Goal: Task Accomplishment & Management: Complete application form

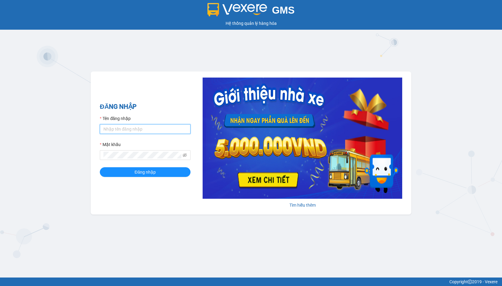
click at [131, 128] on input "Tên đăng nhập" at bounding box center [145, 129] width 91 height 10
click at [142, 130] on input "Tên đăng nhập" at bounding box center [145, 129] width 91 height 10
type input "linhdl.phuchai"
click at [131, 169] on button "Đăng nhập" at bounding box center [145, 172] width 91 height 10
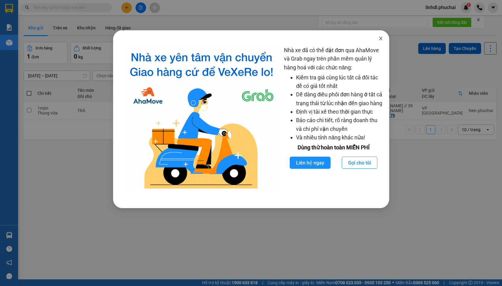
click at [383, 39] on icon "close" at bounding box center [381, 38] width 5 height 5
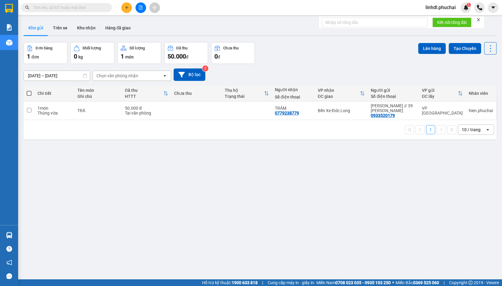
click at [127, 8] on icon "plus" at bounding box center [127, 7] width 4 height 4
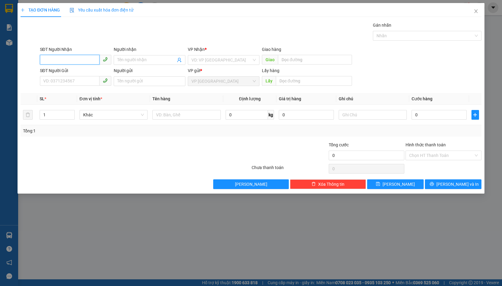
click at [75, 62] on input "SĐT Người Nhận" at bounding box center [70, 60] width 60 height 10
click at [75, 61] on input "0967500855" at bounding box center [70, 60] width 60 height 10
type input "0967500855"
click at [125, 58] on input "Người nhận" at bounding box center [146, 60] width 58 height 7
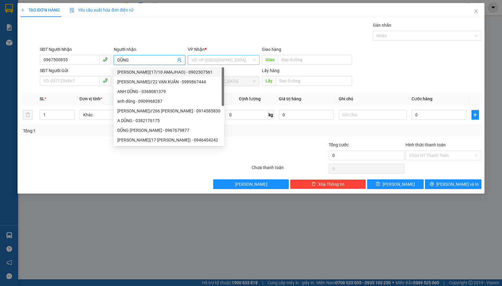
type input "DŨNG"
click at [223, 57] on input "search" at bounding box center [222, 59] width 60 height 9
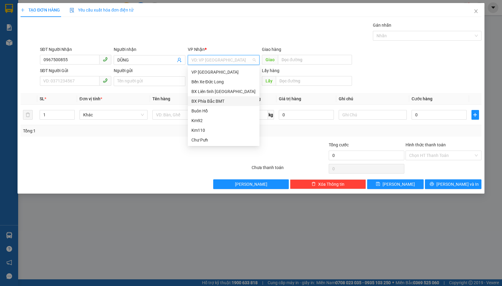
click at [232, 101] on div "BX Phía Bắc BMT" at bounding box center [224, 101] width 64 height 7
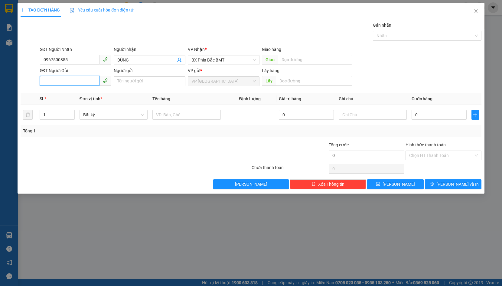
click at [83, 81] on input "SĐT Người Gửi" at bounding box center [70, 81] width 60 height 10
type input "0913953774"
click at [131, 81] on input "Người gửi" at bounding box center [150, 81] width 72 height 10
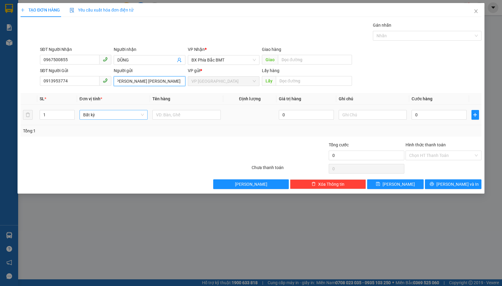
click at [105, 113] on span "Bất kỳ" at bounding box center [113, 114] width 61 height 9
type input "[PERSON_NAME] [PERSON_NAME]"
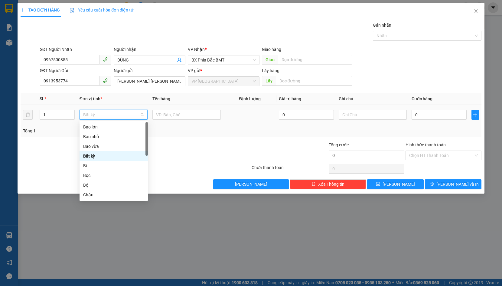
type input "C"
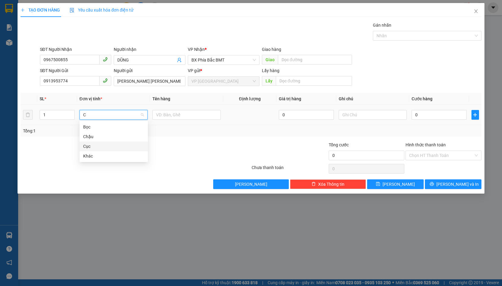
click at [105, 146] on div "Cục" at bounding box center [113, 146] width 61 height 7
click at [159, 113] on input "text" at bounding box center [187, 115] width 68 height 10
click at [173, 112] on input "TRA" at bounding box center [187, 115] width 68 height 10
type input "TRAF [PERSON_NAME]"
click at [422, 116] on input "0" at bounding box center [439, 115] width 55 height 10
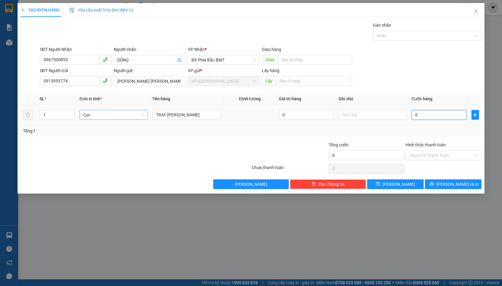
type input "5"
type input "50"
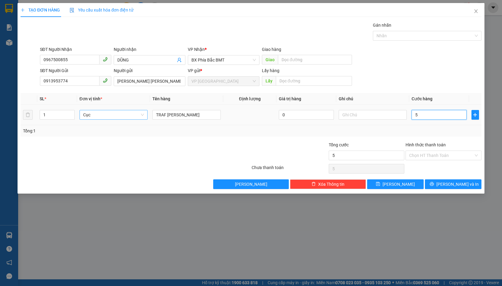
type input "50"
type input "500"
type input "5.000"
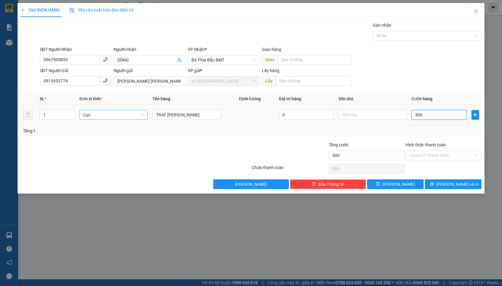
type input "5.000"
type input "50.000"
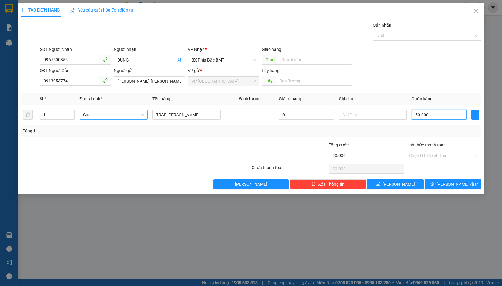
type input "50.000"
click at [447, 153] on input "Hình thức thanh toán" at bounding box center [441, 155] width 64 height 9
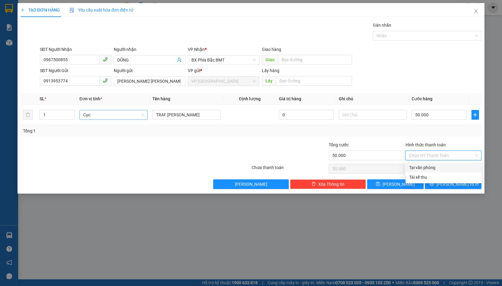
click at [441, 167] on div "Tại văn phòng" at bounding box center [443, 167] width 69 height 7
type input "0"
click at [451, 185] on span "[PERSON_NAME] và In" at bounding box center [458, 184] width 42 height 7
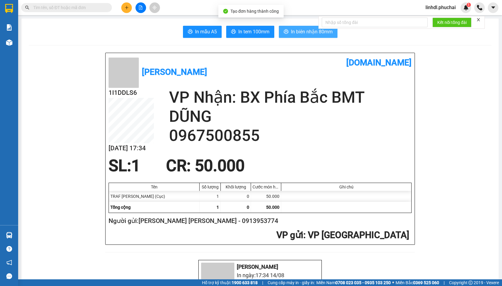
click at [298, 32] on span "In biên nhận 80mm" at bounding box center [312, 32] width 42 height 8
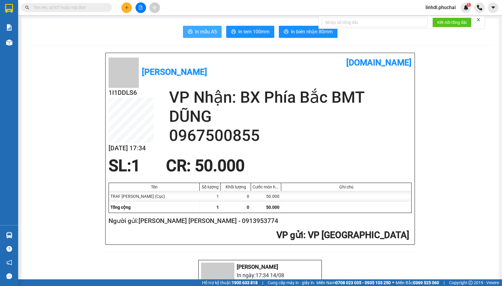
click at [206, 31] on span "In mẫu A5" at bounding box center [206, 32] width 22 height 8
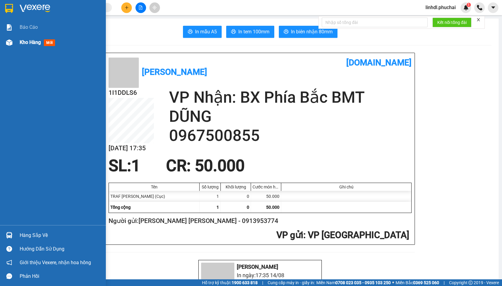
click at [17, 44] on div "Kho hàng mới" at bounding box center [53, 42] width 106 height 15
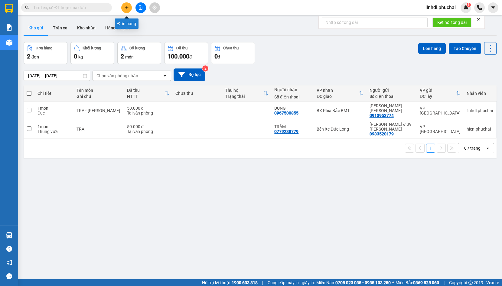
click at [128, 9] on icon "plus" at bounding box center [127, 7] width 4 height 4
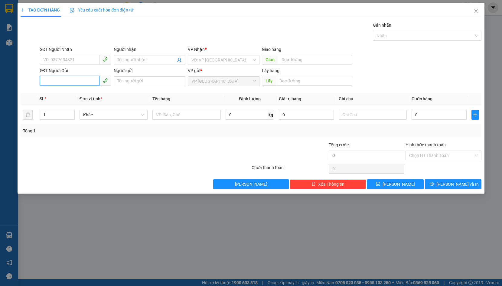
click at [77, 81] on input "SĐT Người Gửi" at bounding box center [70, 81] width 60 height 10
paste input "0779532279"
click at [44, 80] on input "0779532279" at bounding box center [70, 81] width 60 height 10
type input "0779532279"
click at [290, 80] on input "text" at bounding box center [314, 81] width 76 height 10
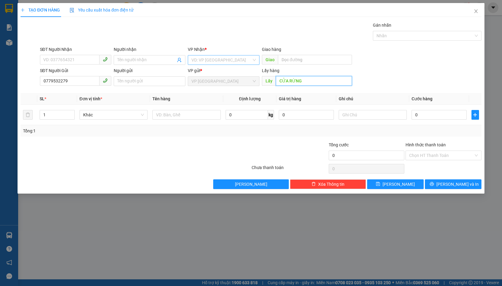
type input "CỬA RỪNG"
click at [241, 56] on input "search" at bounding box center [222, 59] width 60 height 9
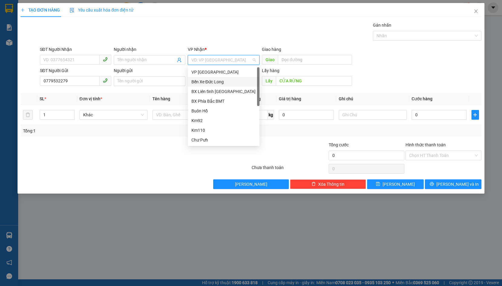
click at [243, 85] on div "Bến Xe Đức Long" at bounding box center [224, 82] width 72 height 10
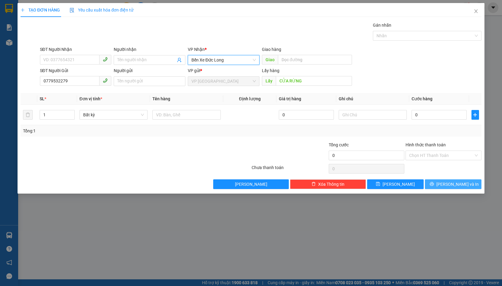
click at [441, 186] on button "[PERSON_NAME] và In" at bounding box center [453, 184] width 57 height 10
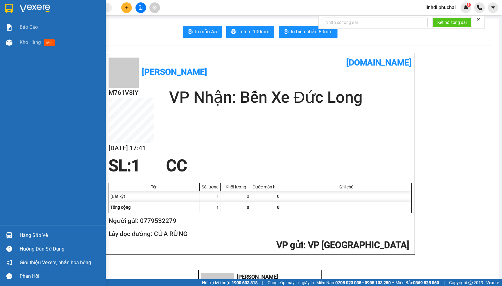
click at [15, 46] on div "Kho hàng mới" at bounding box center [53, 42] width 106 height 15
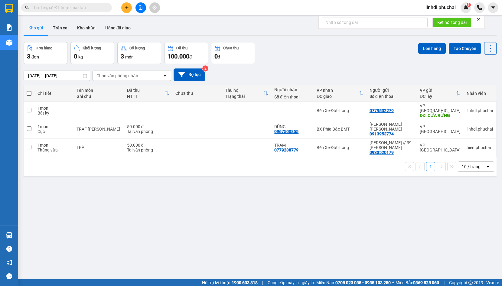
click at [140, 13] on div "Kết quả tìm kiếm ( 0 ) Bộ lọc No Data linhdl.phuchai 1" at bounding box center [251, 7] width 502 height 15
click at [140, 12] on button at bounding box center [141, 7] width 11 height 11
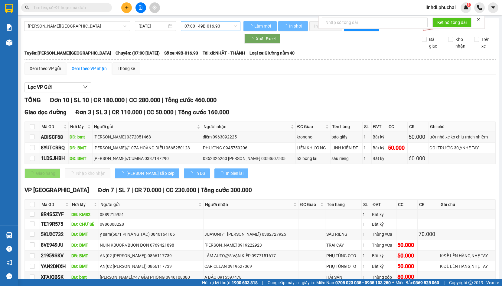
click at [196, 26] on span "07:00 - 49B-016.93" at bounding box center [211, 25] width 52 height 9
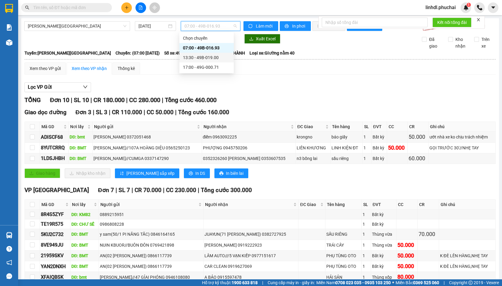
click at [206, 59] on div "13:30 - 49B-019.00" at bounding box center [206, 57] width 47 height 7
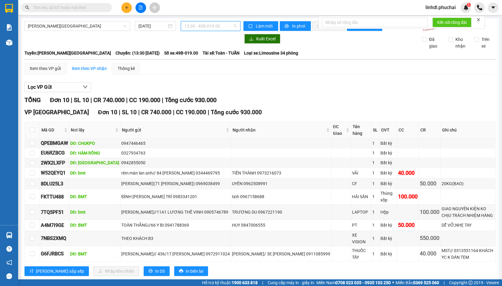
click at [193, 26] on span "13:30 - 49B-019.00" at bounding box center [211, 25] width 52 height 9
click at [195, 67] on div "17:00 - 49G-000.71" at bounding box center [206, 67] width 47 height 7
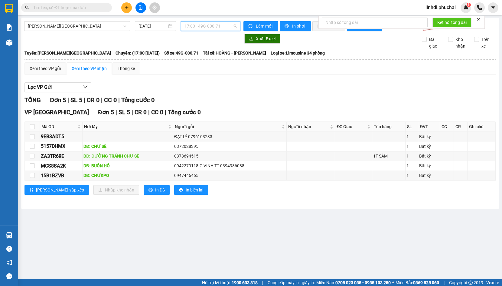
drag, startPoint x: 199, startPoint y: 26, endPoint x: 221, endPoint y: 40, distance: 25.7
click at [200, 26] on span "17:00 - 49G-000.71" at bounding box center [211, 25] width 52 height 9
click at [219, 58] on div "13:30 - 49B-019.00" at bounding box center [208, 57] width 47 height 7
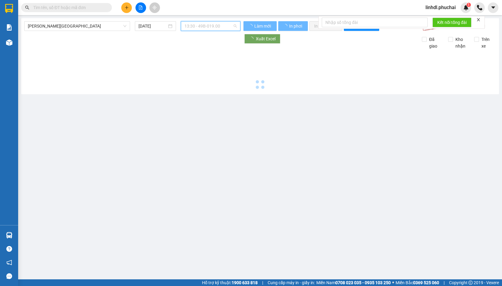
click at [222, 29] on span "13:30 - 49B-019.00" at bounding box center [211, 25] width 52 height 9
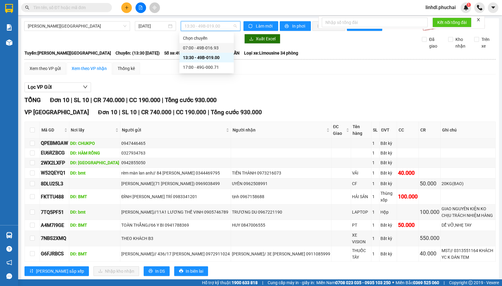
click at [218, 47] on div "07:00 - 49B-016.93" at bounding box center [206, 47] width 47 height 7
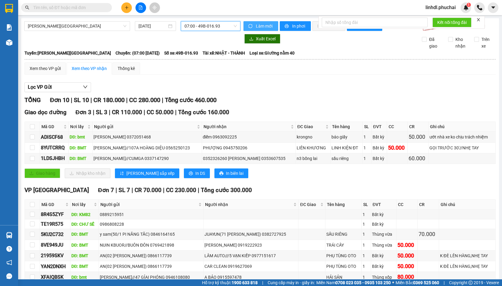
click at [253, 22] on button "Làm mới" at bounding box center [261, 26] width 35 height 10
click at [292, 28] on span "In phơi" at bounding box center [299, 26] width 14 height 7
